Goal: Task Accomplishment & Management: Complete application form

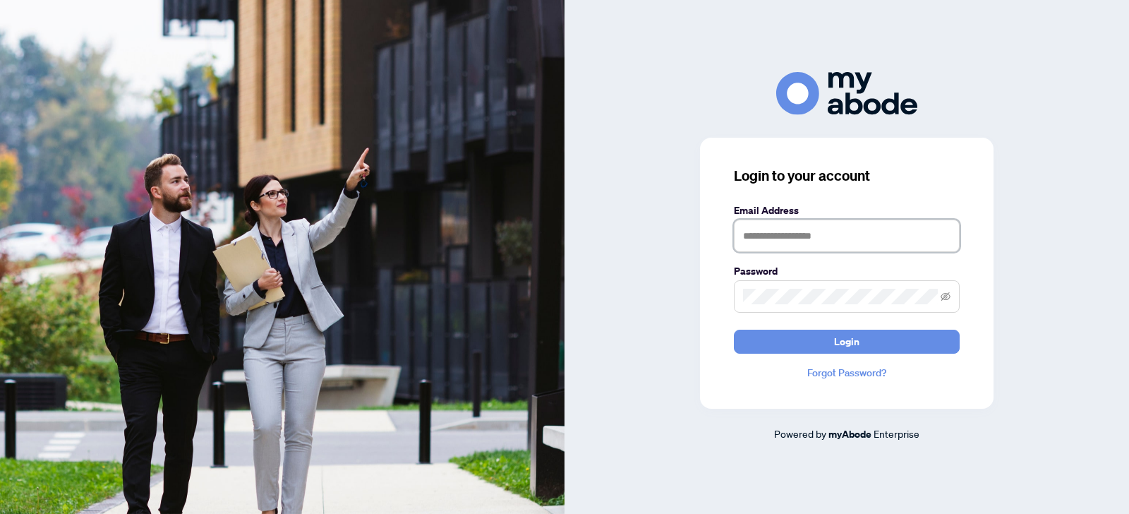
click at [752, 241] on input "text" at bounding box center [847, 235] width 226 height 32
type input "**********"
click at [736, 300] on span at bounding box center [847, 296] width 226 height 32
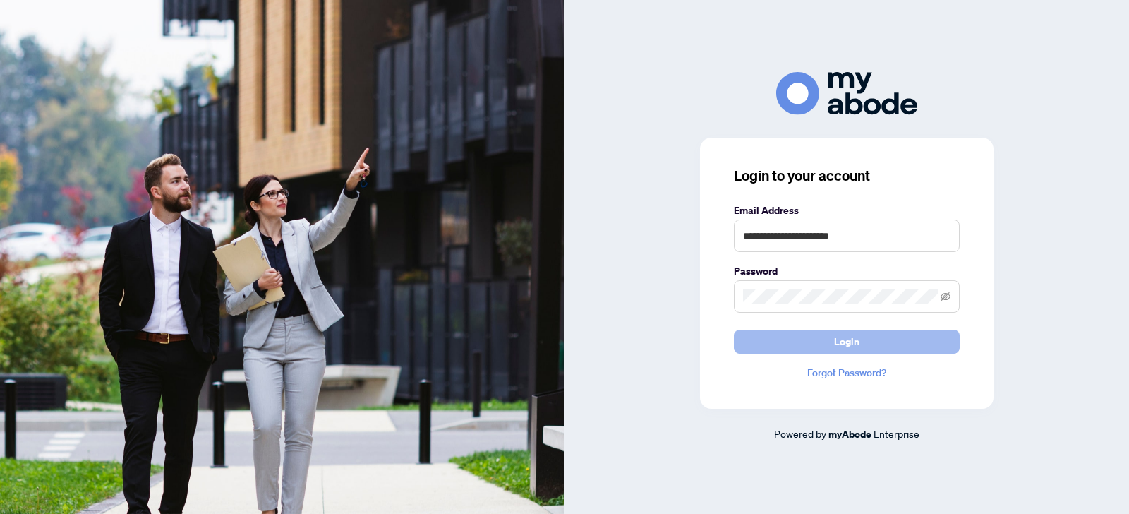
click at [830, 346] on button "Login" at bounding box center [847, 341] width 226 height 24
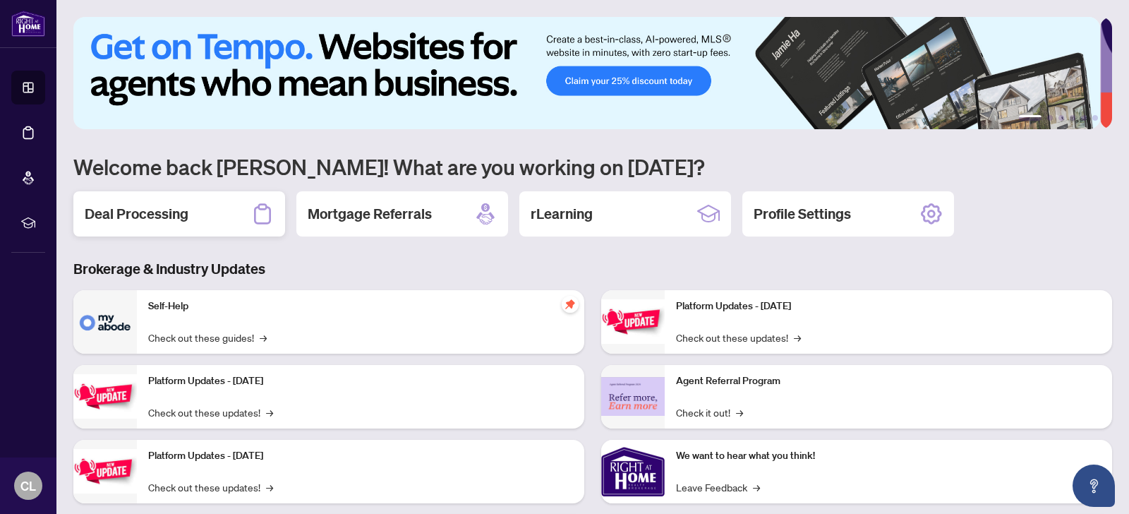
click at [136, 212] on h2 "Deal Processing" at bounding box center [137, 214] width 104 height 20
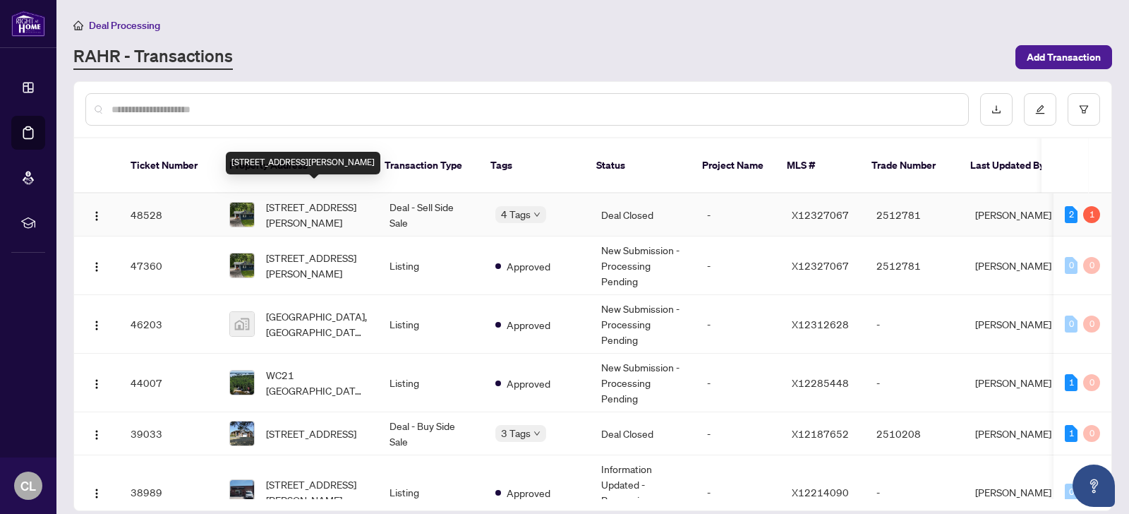
click at [304, 199] on span "[STREET_ADDRESS][PERSON_NAME]" at bounding box center [316, 214] width 101 height 31
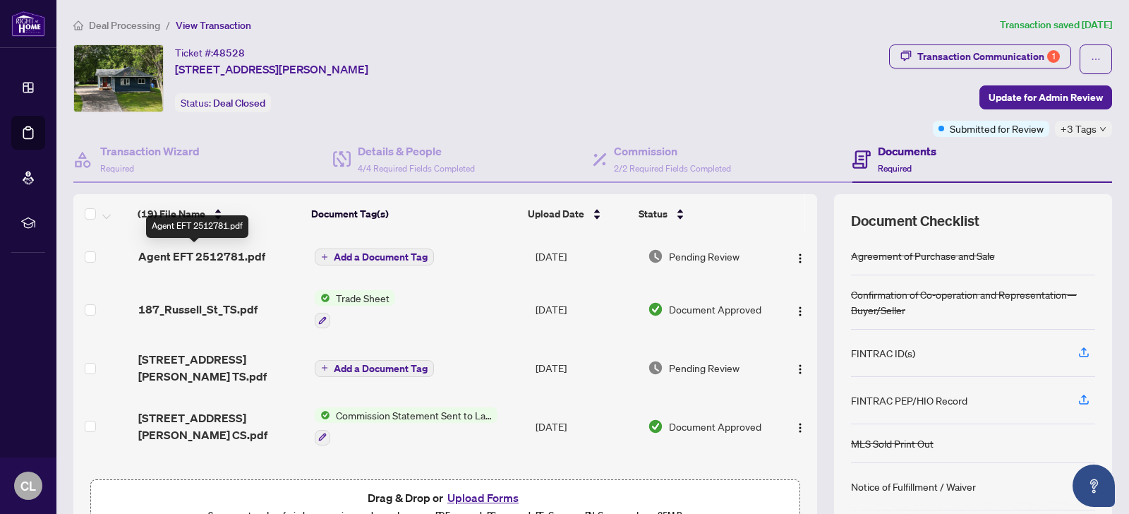
click at [223, 255] on span "Agent EFT 2512781.pdf" at bounding box center [201, 256] width 127 height 17
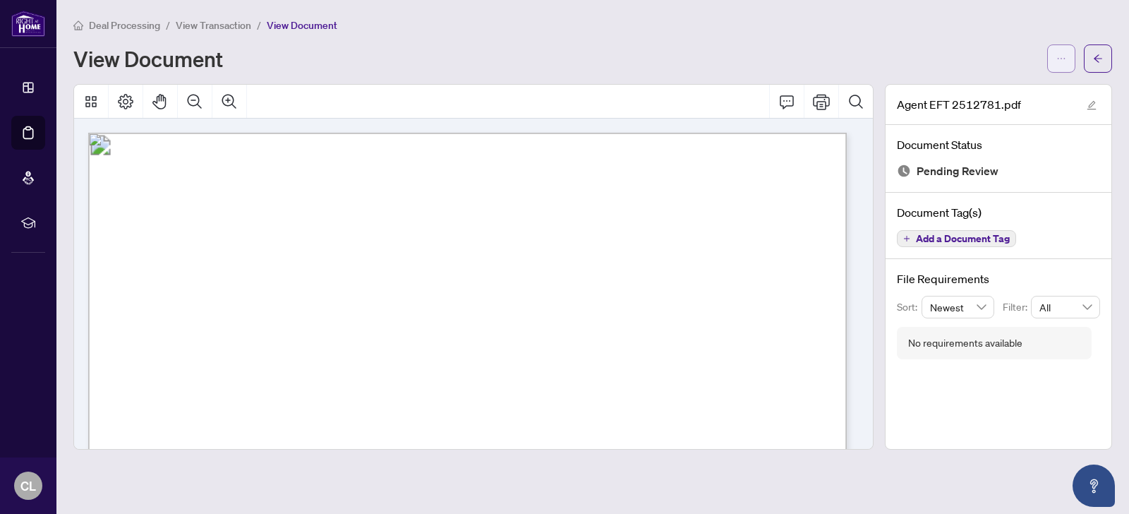
click at [1060, 56] on icon "ellipsis" at bounding box center [1061, 59] width 10 height 10
click at [976, 87] on span "Download" at bounding box center [1010, 89] width 107 height 16
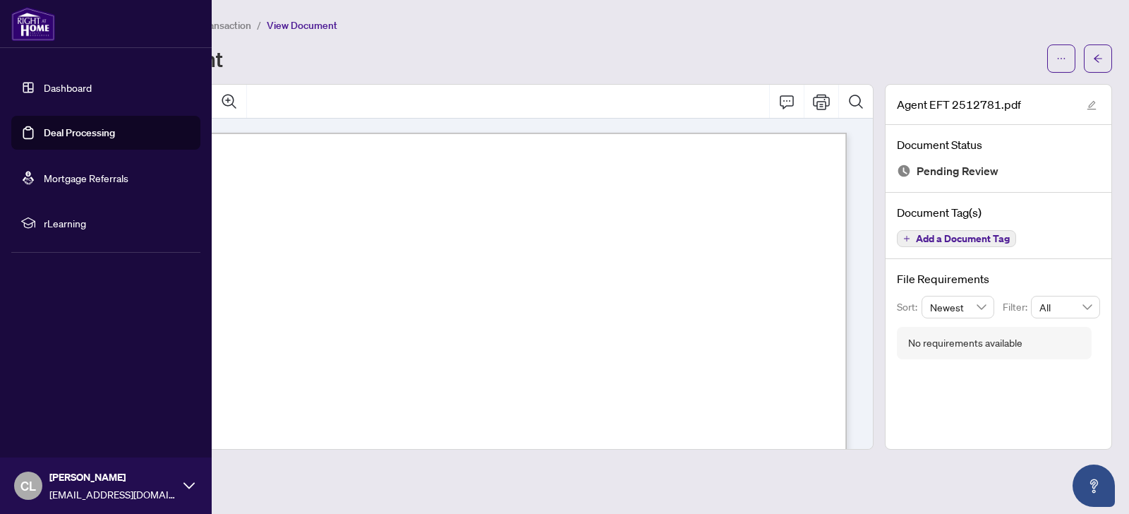
click at [73, 132] on link "Deal Processing" at bounding box center [79, 132] width 71 height 13
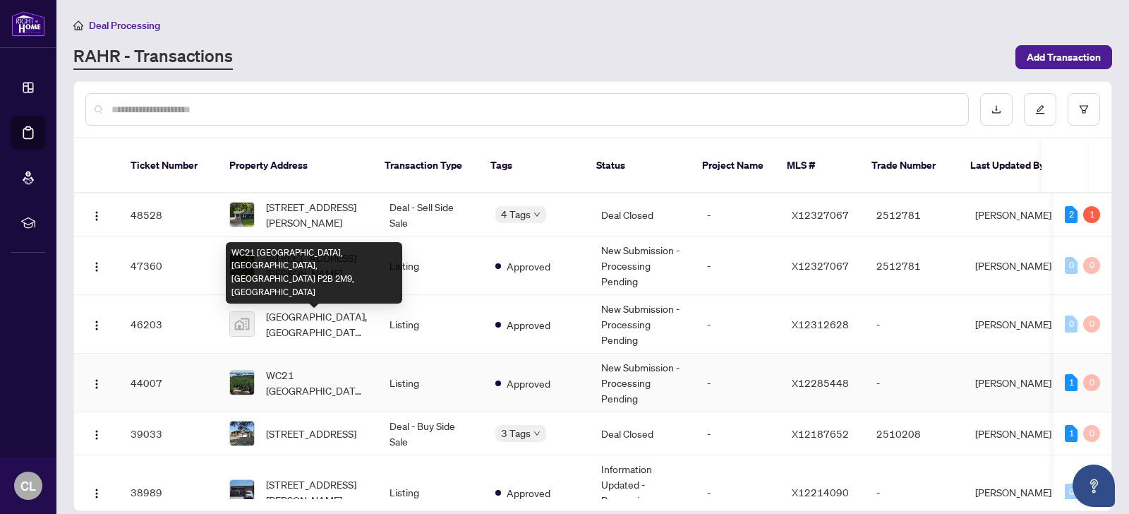
click at [302, 367] on span "WC21 [GEOGRAPHIC_DATA], [GEOGRAPHIC_DATA], [GEOGRAPHIC_DATA] P2B 2M9, [GEOGRAPH…" at bounding box center [316, 382] width 101 height 31
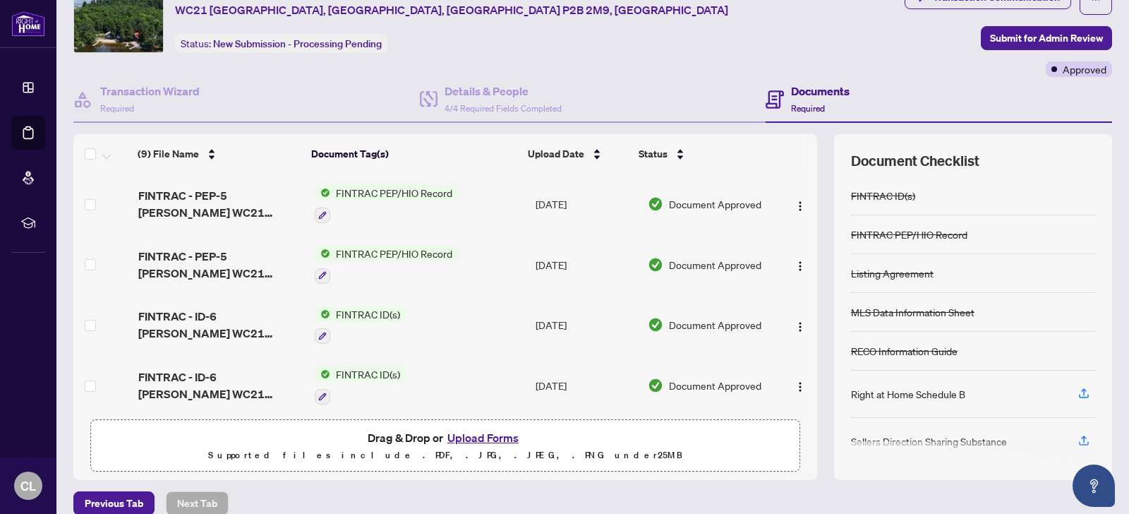
scroll to position [77, 0]
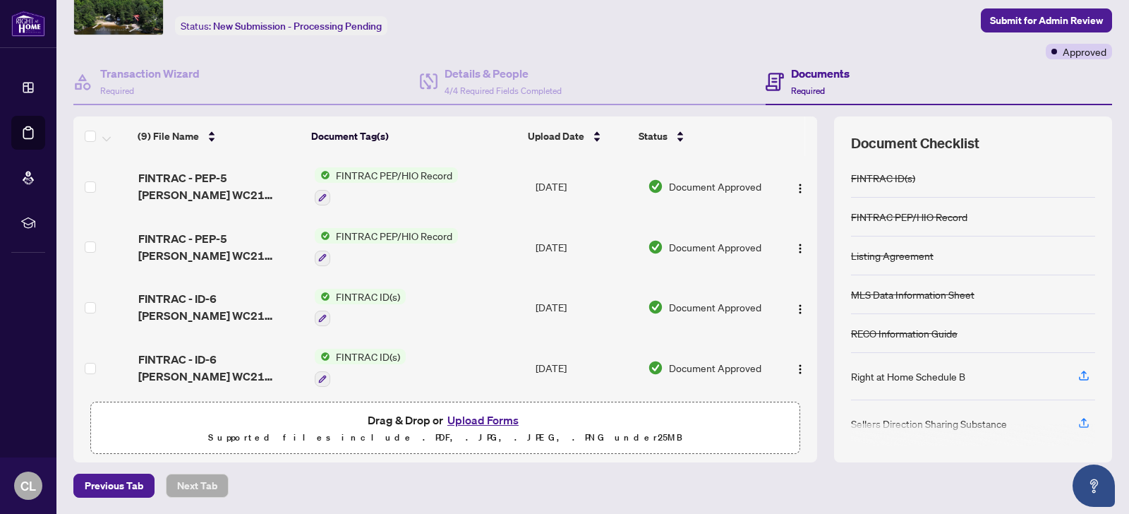
click at [480, 420] on button "Upload Forms" at bounding box center [483, 420] width 80 height 18
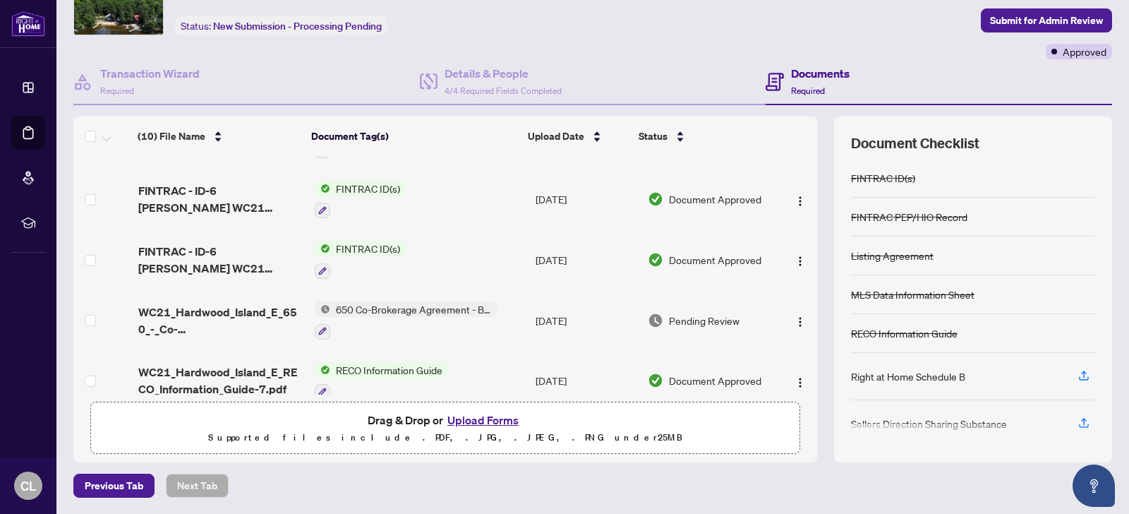
scroll to position [0, 0]
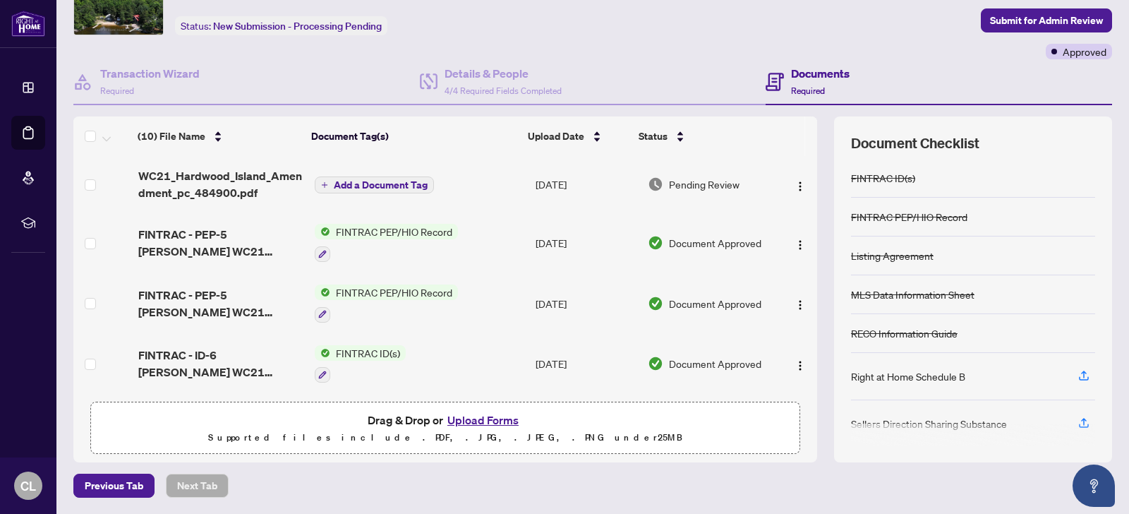
click at [380, 182] on span "Add a Document Tag" at bounding box center [381, 185] width 94 height 10
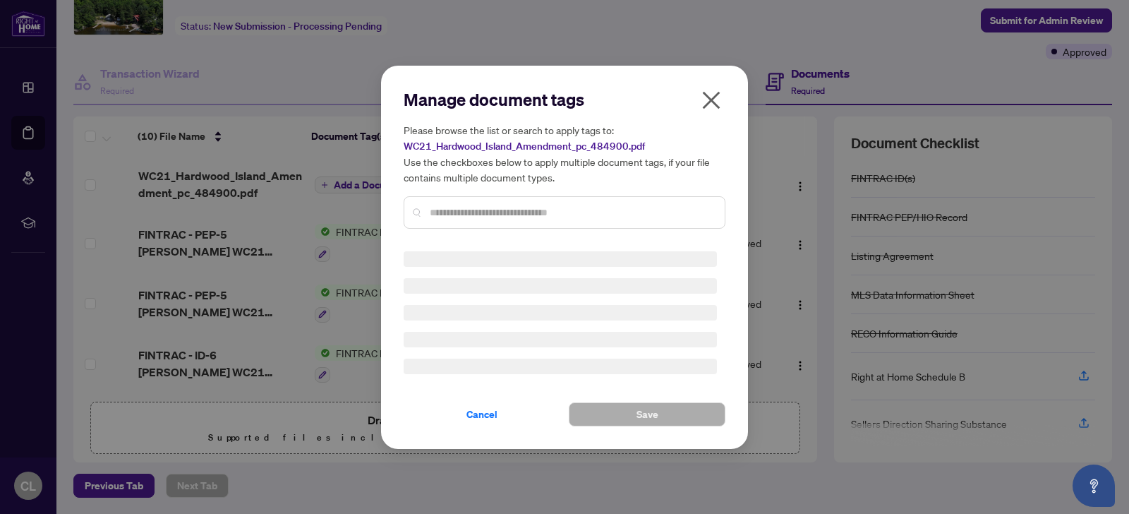
click at [432, 210] on div "Manage document tags Please browse the list or search to apply tags to: WC21_Ha…" at bounding box center [565, 164] width 322 height 152
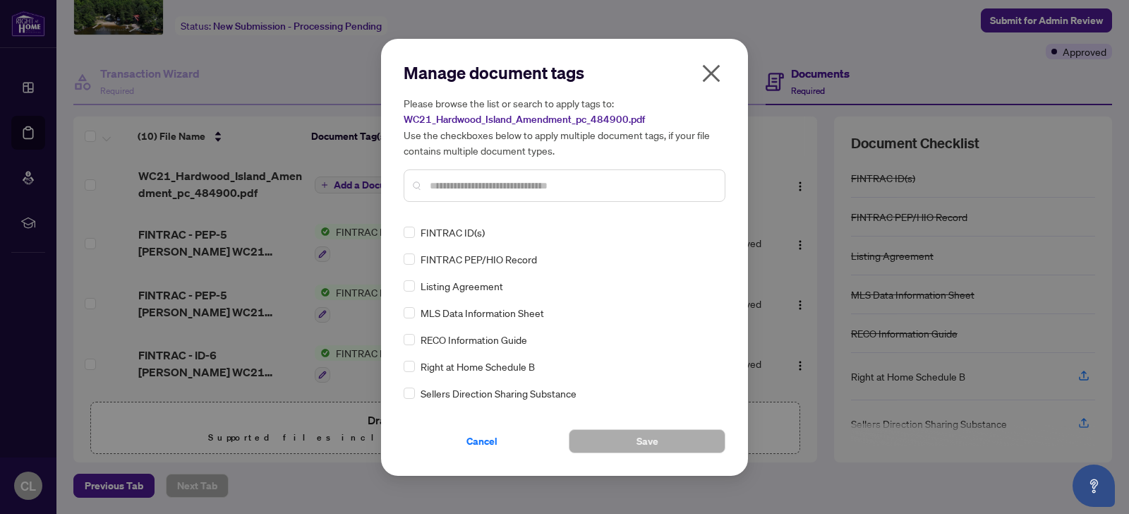
click at [453, 186] on input "text" at bounding box center [572, 186] width 284 height 16
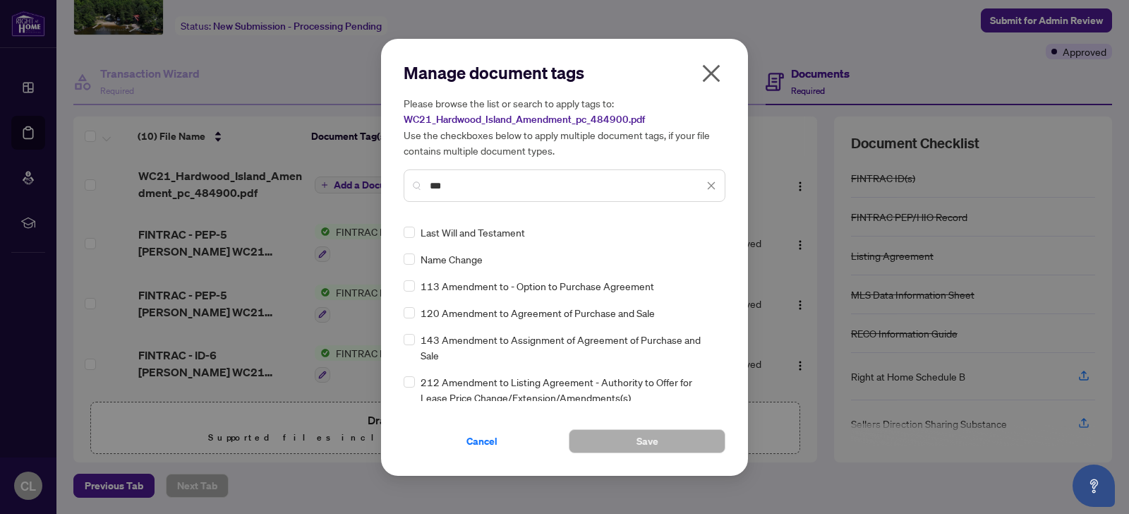
type input "***"
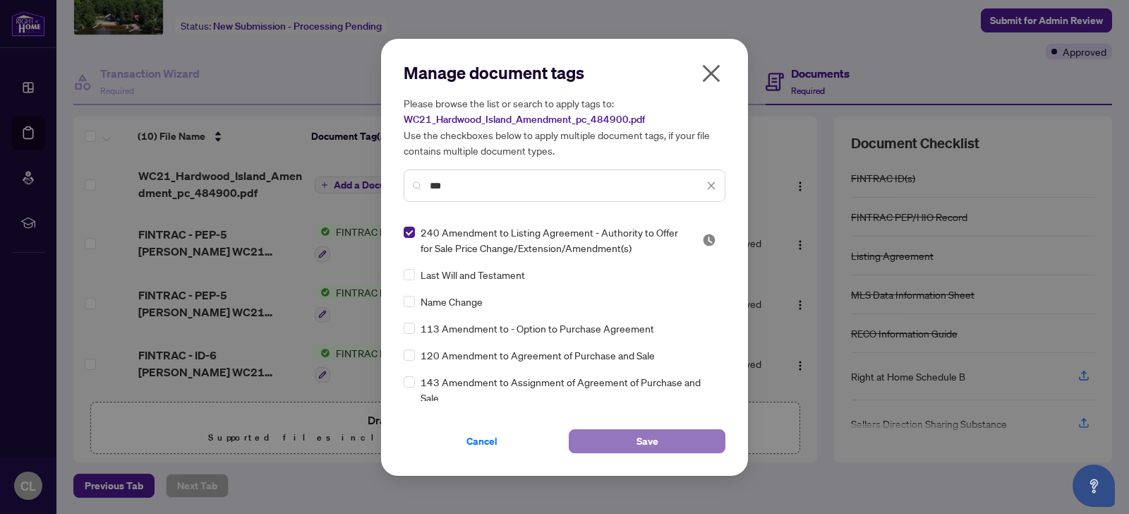
click at [653, 436] on span "Save" at bounding box center [647, 441] width 22 height 23
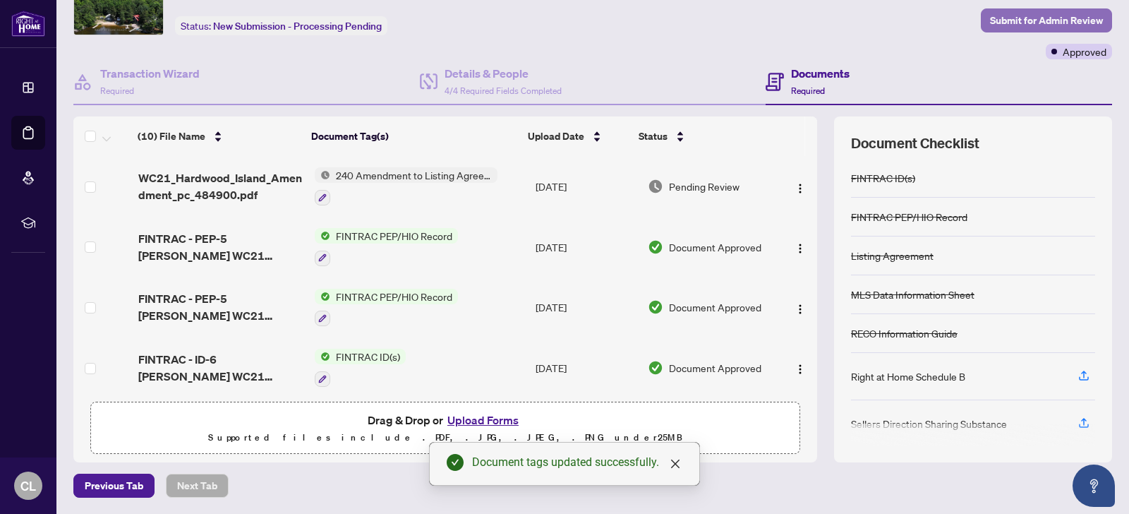
click at [1051, 23] on span "Submit for Admin Review" at bounding box center [1046, 20] width 113 height 23
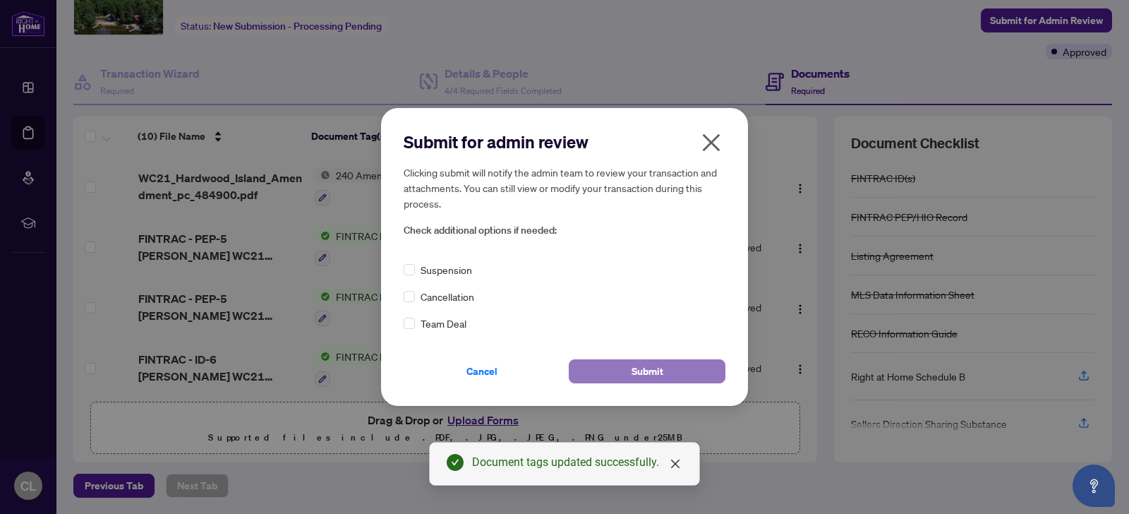
click at [644, 367] on span "Submit" at bounding box center [647, 371] width 32 height 23
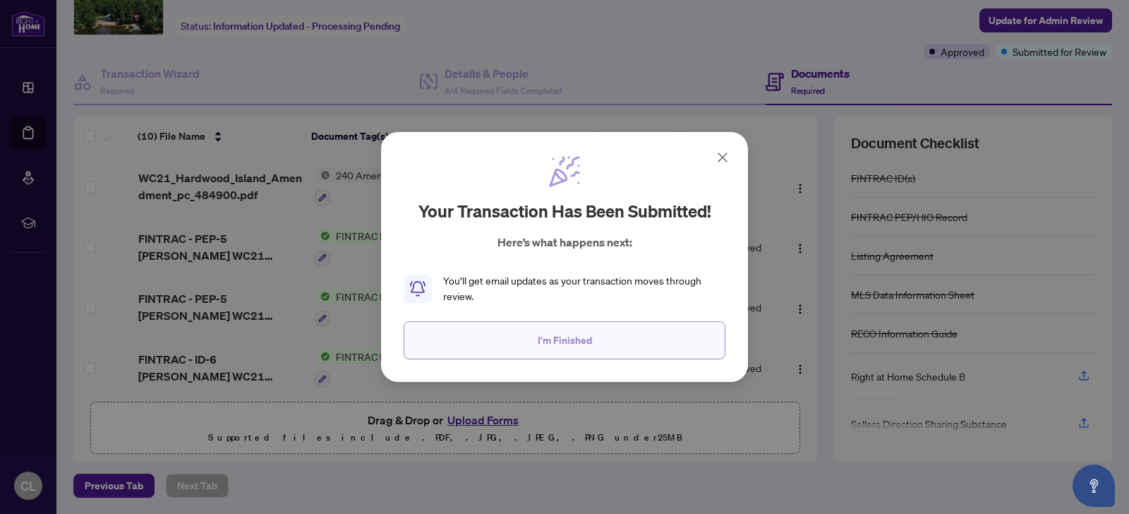
click at [572, 339] on span "I'm Finished" at bounding box center [565, 340] width 54 height 23
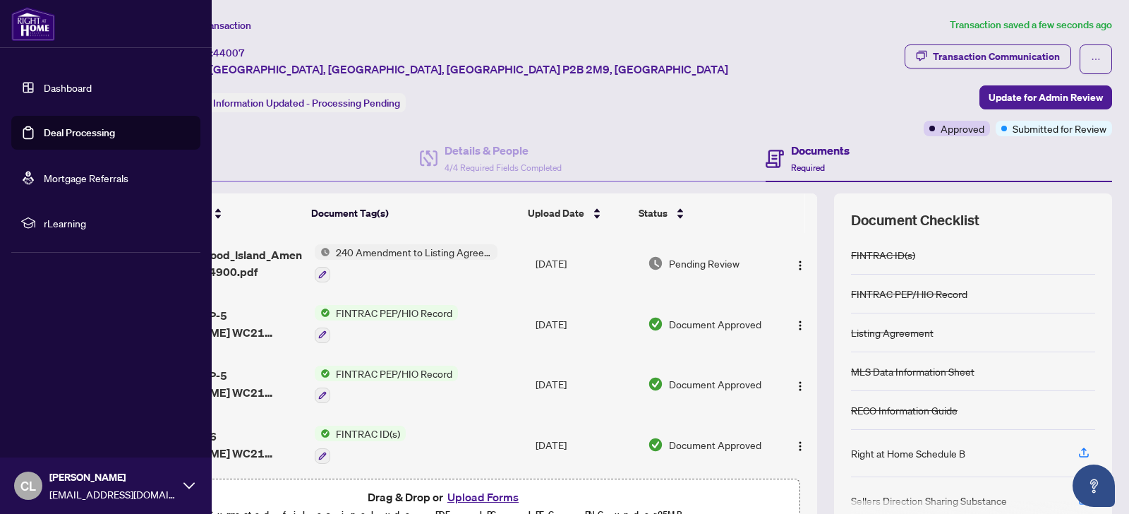
click at [190, 488] on icon at bounding box center [188, 485] width 11 height 6
click at [58, 401] on span "Logout" at bounding box center [57, 401] width 32 height 23
